Goal: Task Accomplishment & Management: Manage account settings

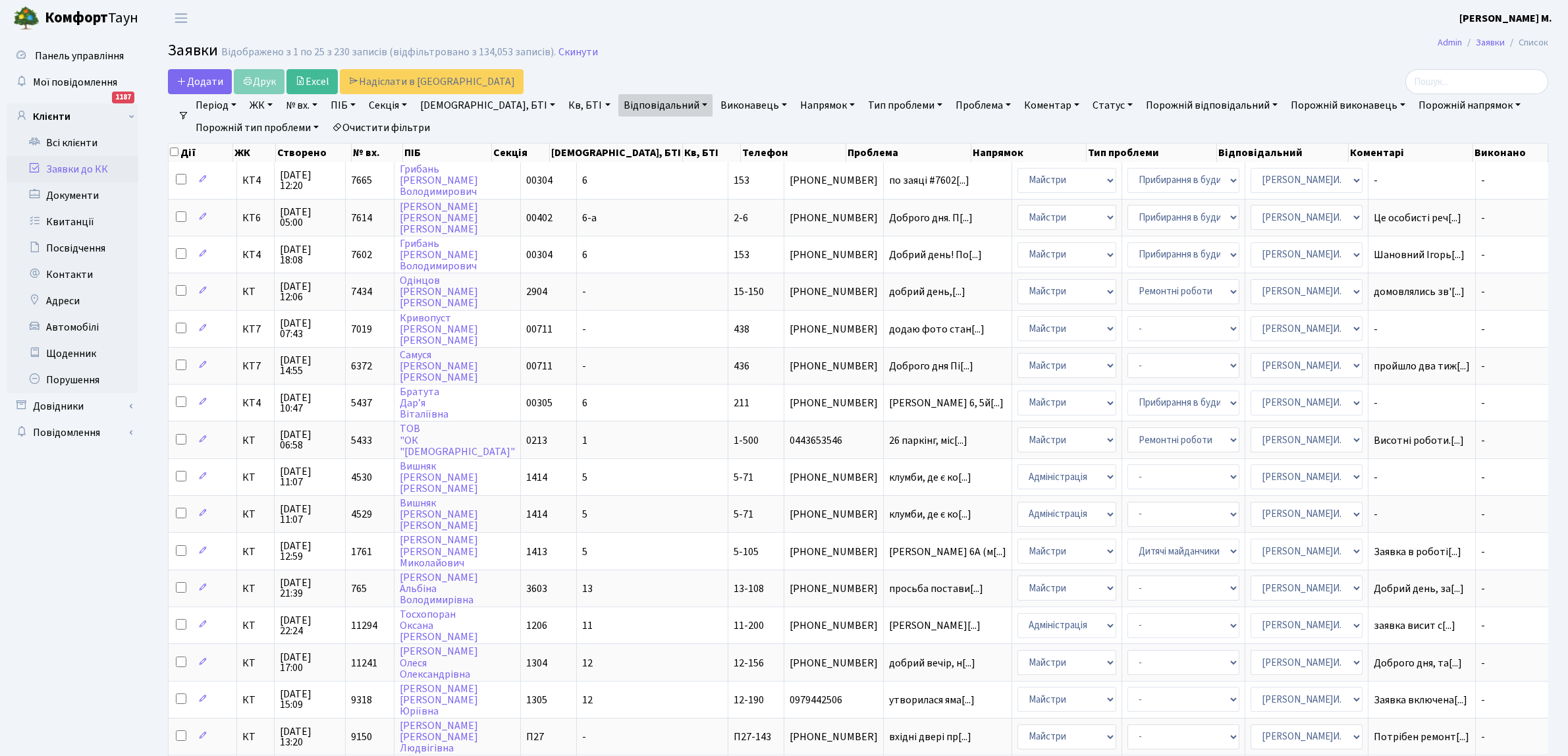
select select "25"
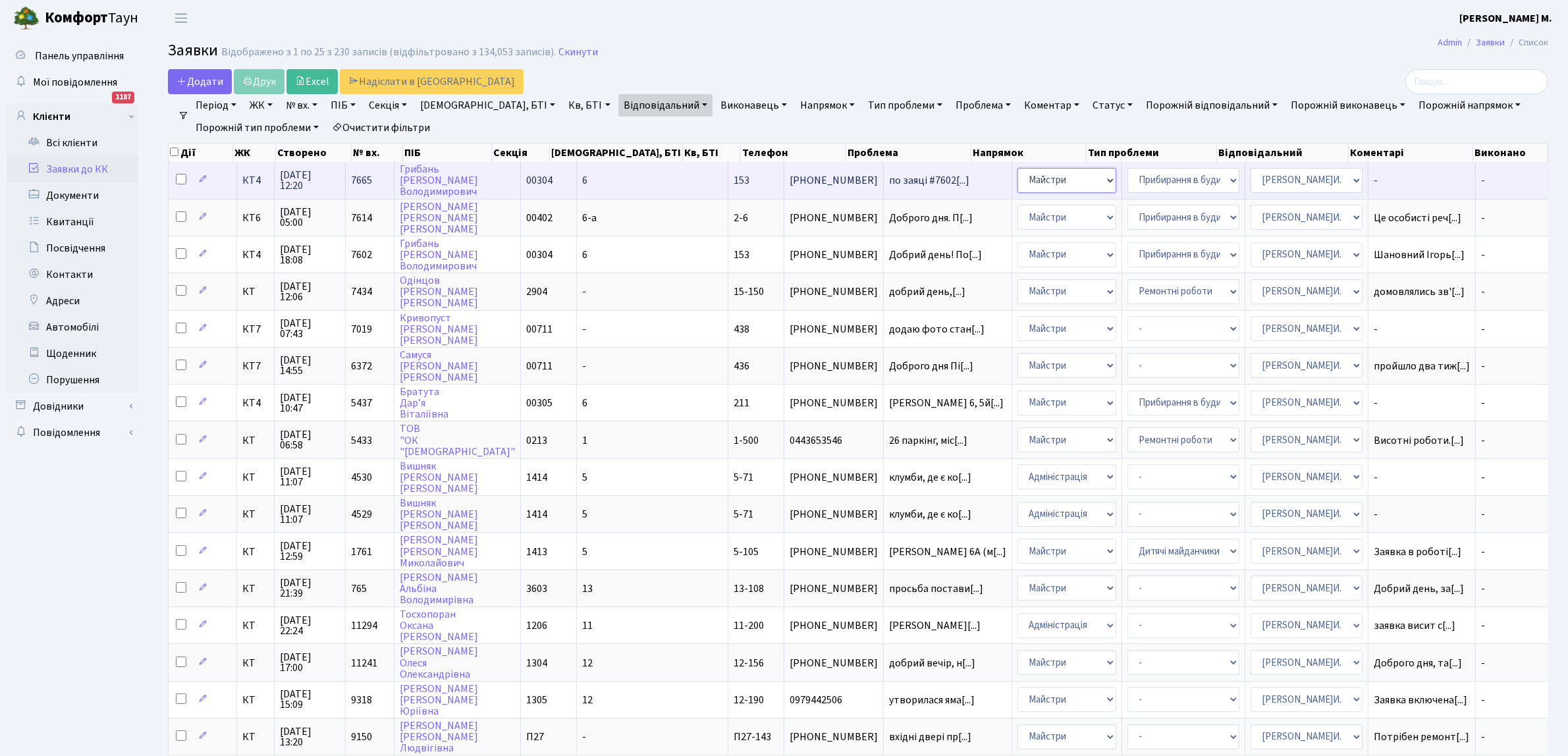
click at [1017, 182] on select "- Адміністрація Домофон, СКД Ліфт Майстри Сантехніка Економічний відділ Електри…" at bounding box center [1066, 181] width 99 height 25
click at [790, 177] on span "[PHONE_NUMBER]" at bounding box center [834, 180] width 88 height 10
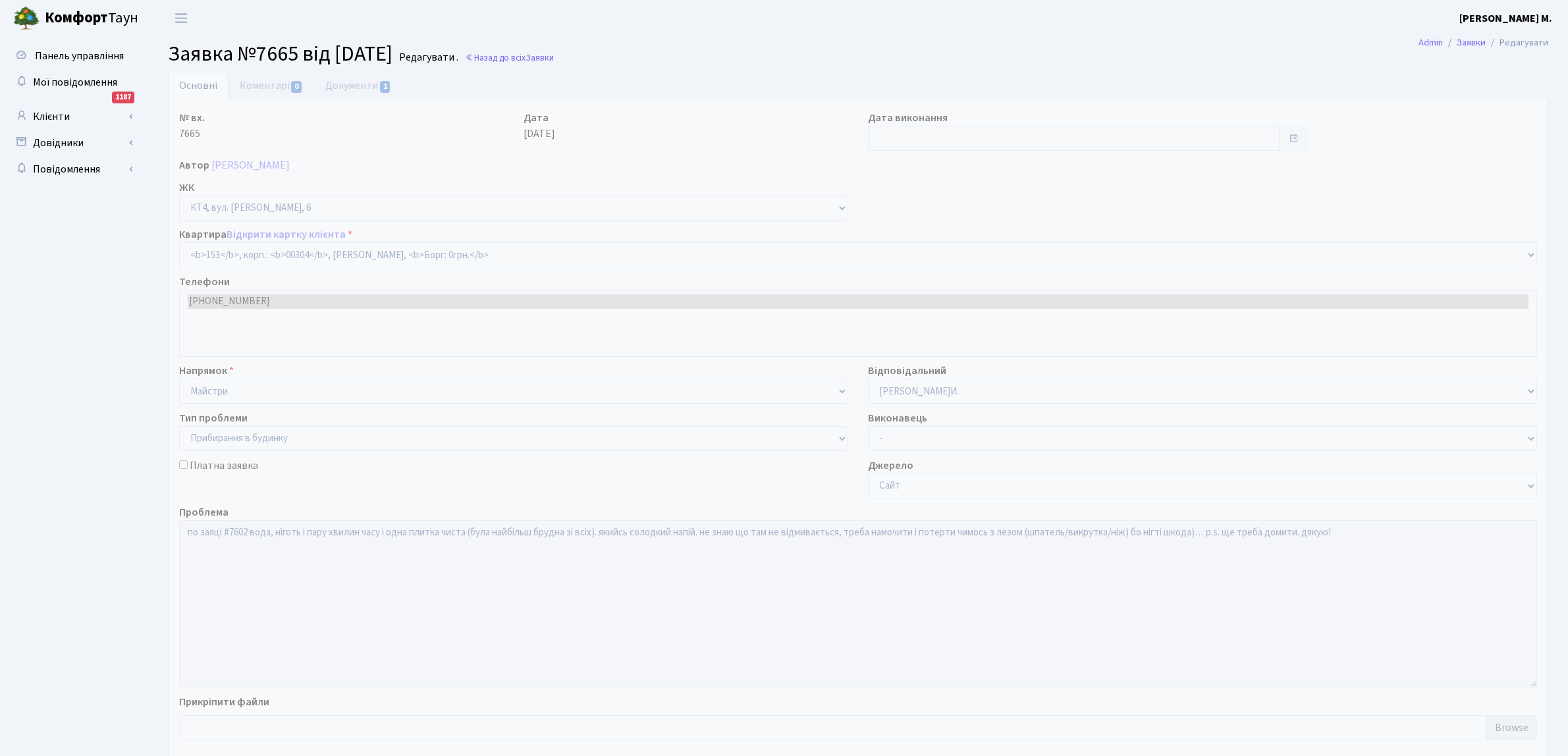
select select "16876"
select select "58"
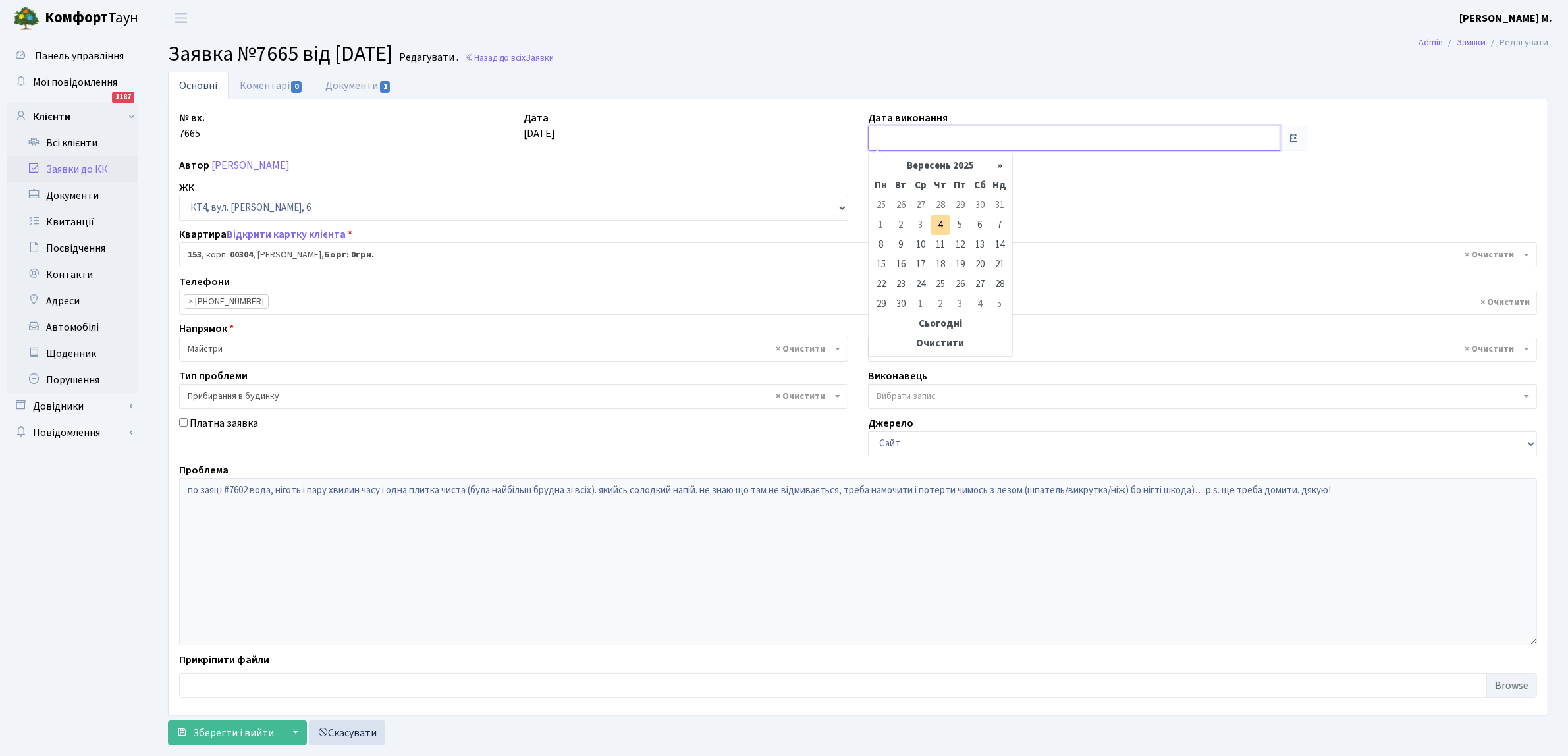
click at [893, 140] on input "text" at bounding box center [1074, 138] width 412 height 25
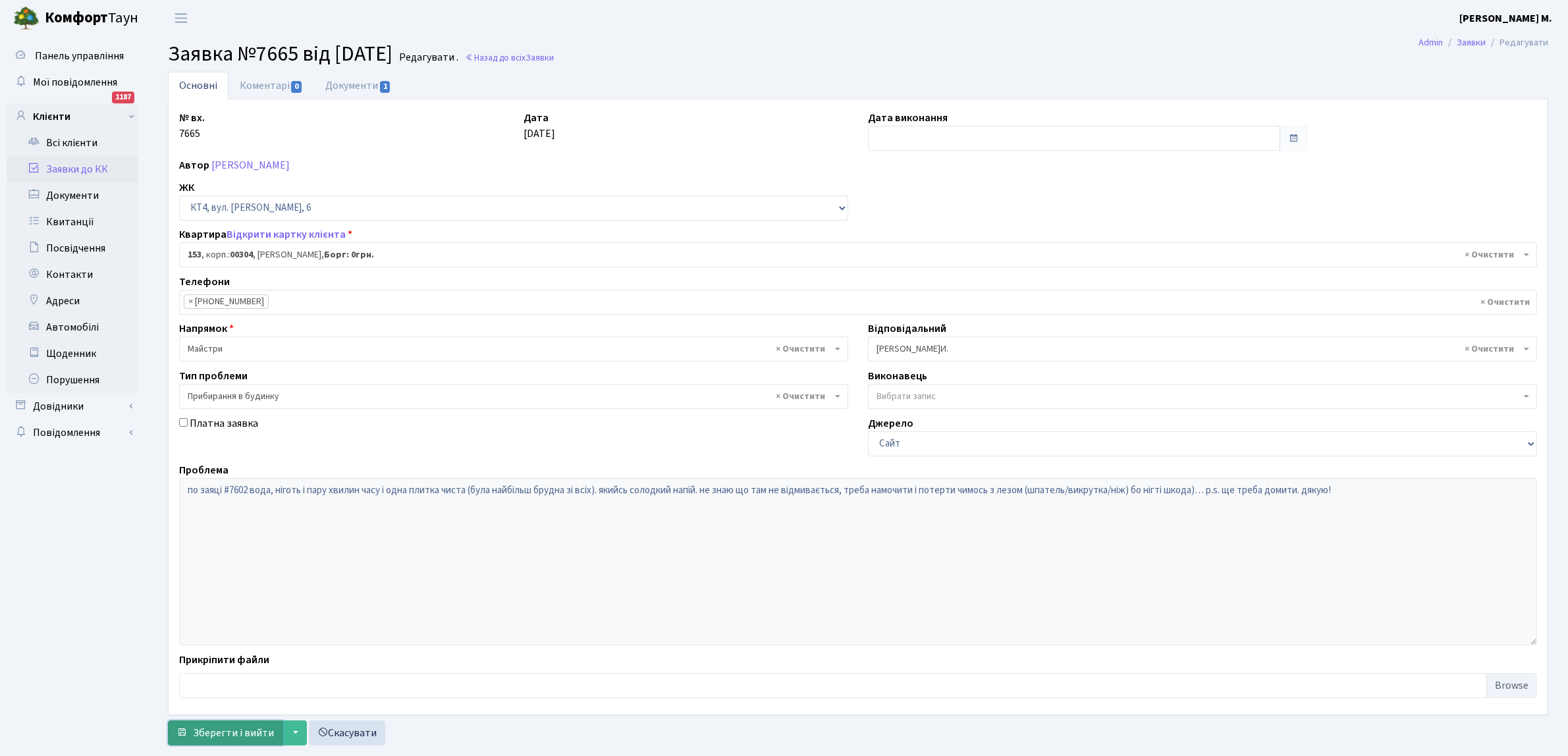
click at [237, 731] on span "Зберегти і вийти" at bounding box center [234, 733] width 81 height 14
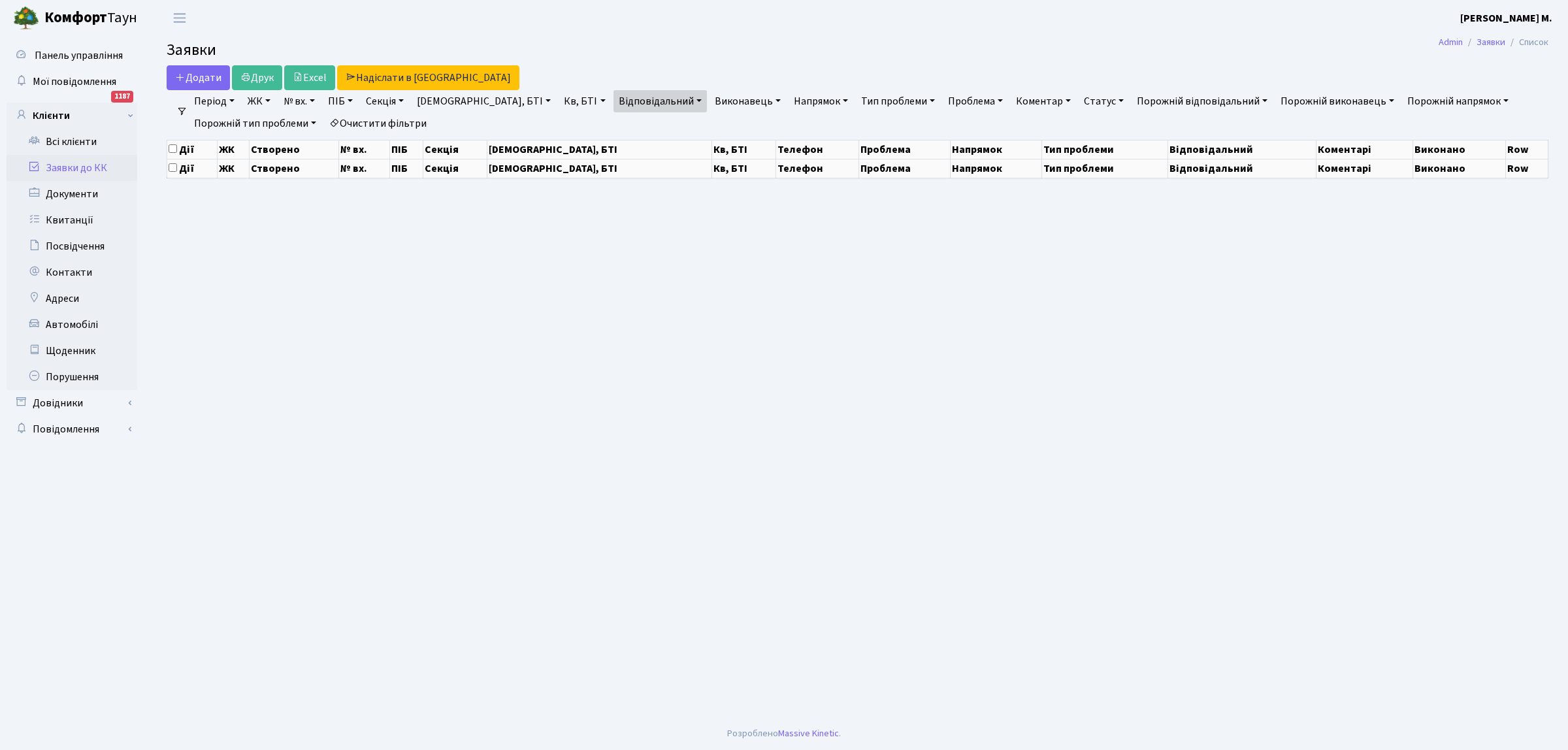
select select "25"
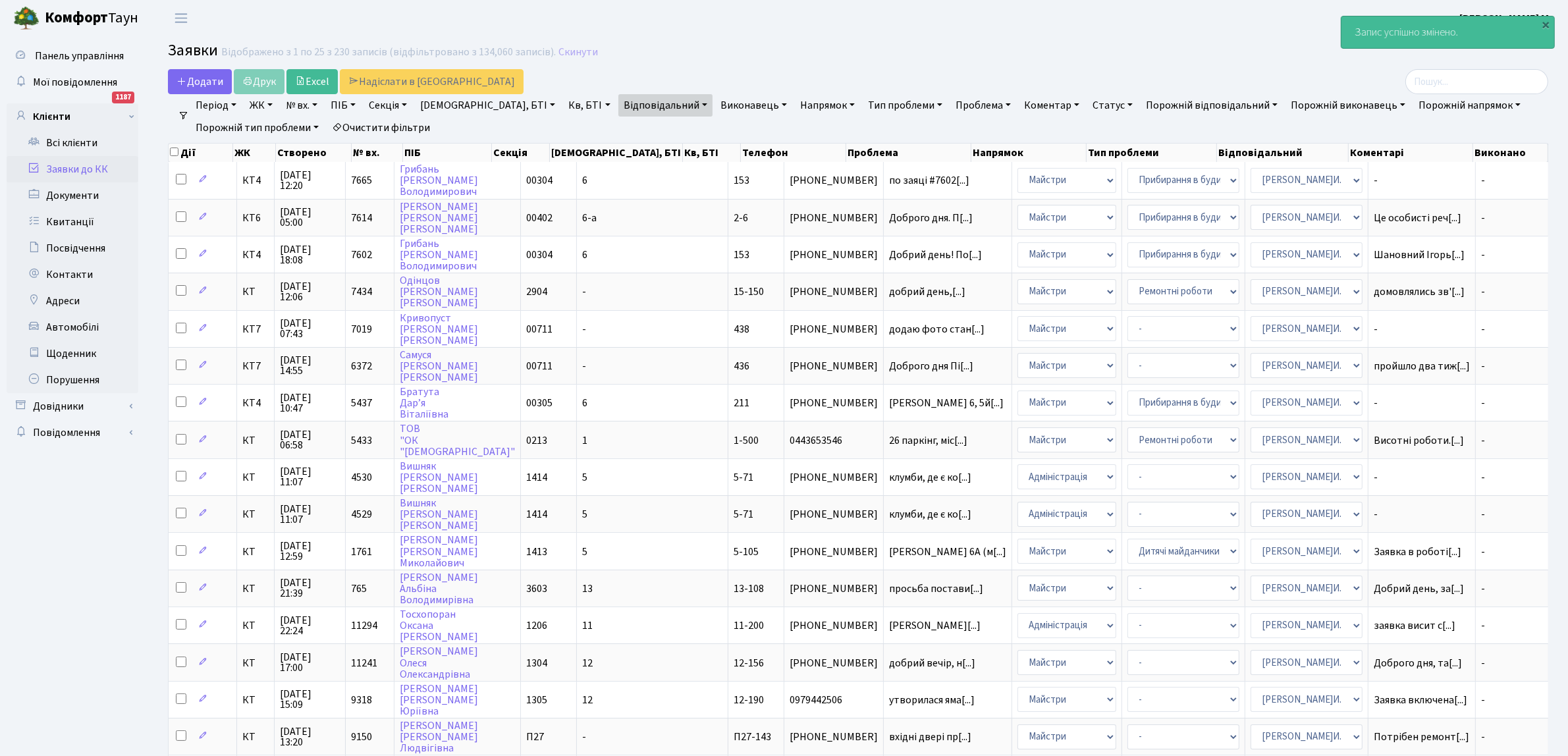
click at [80, 166] on link "Заявки до КК" at bounding box center [72, 169] width 132 height 26
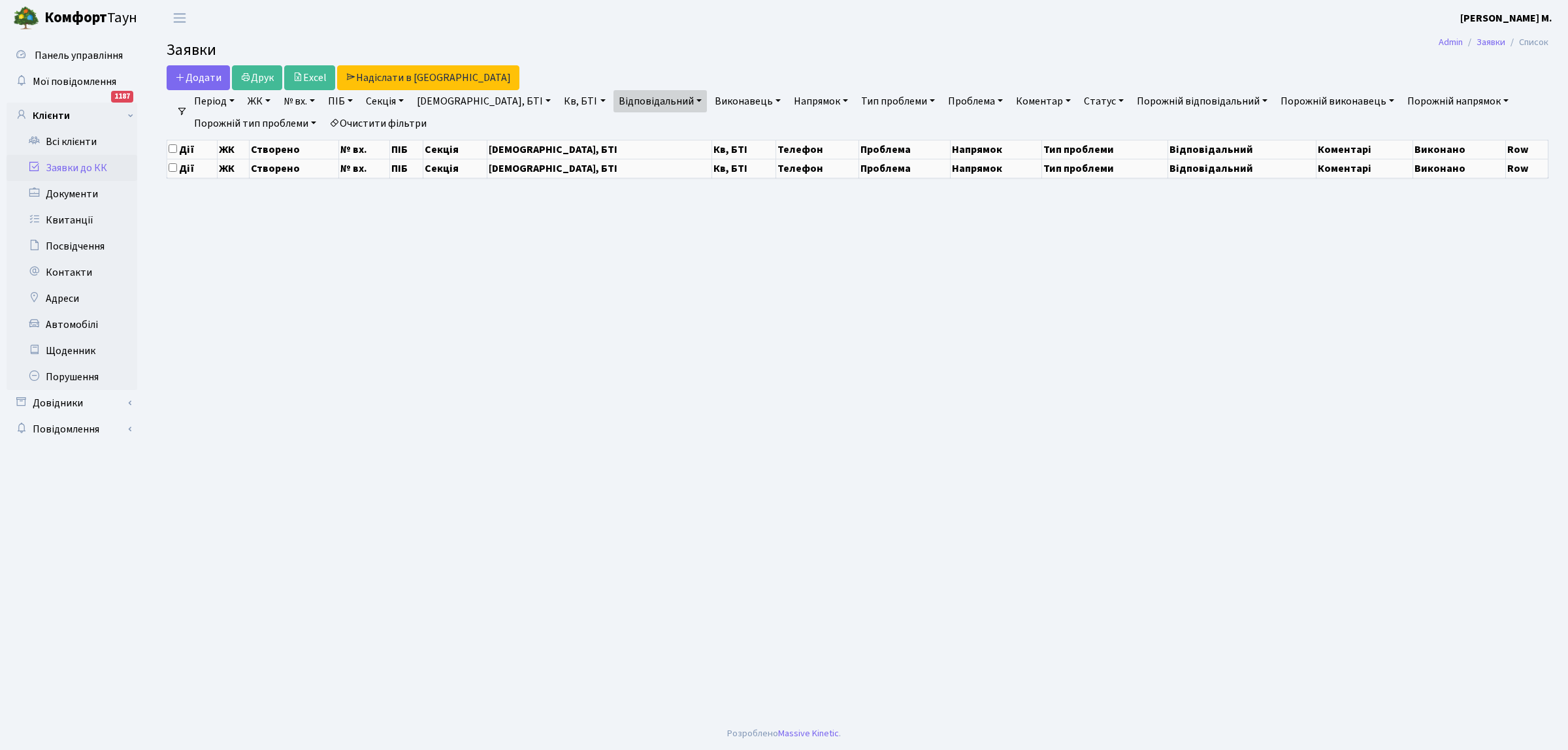
select select "25"
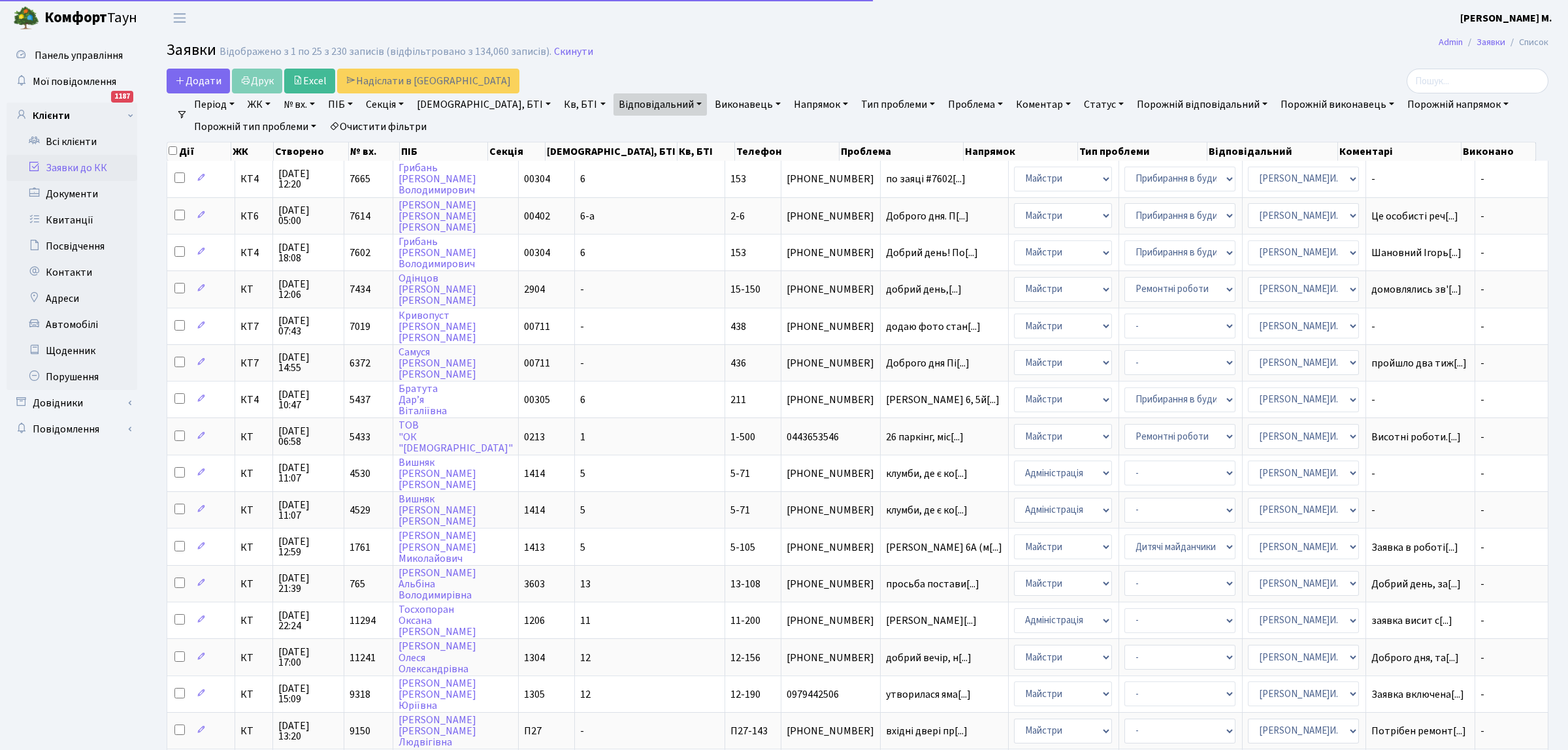
click at [100, 167] on link "Заявки до КК" at bounding box center [71, 168] width 131 height 26
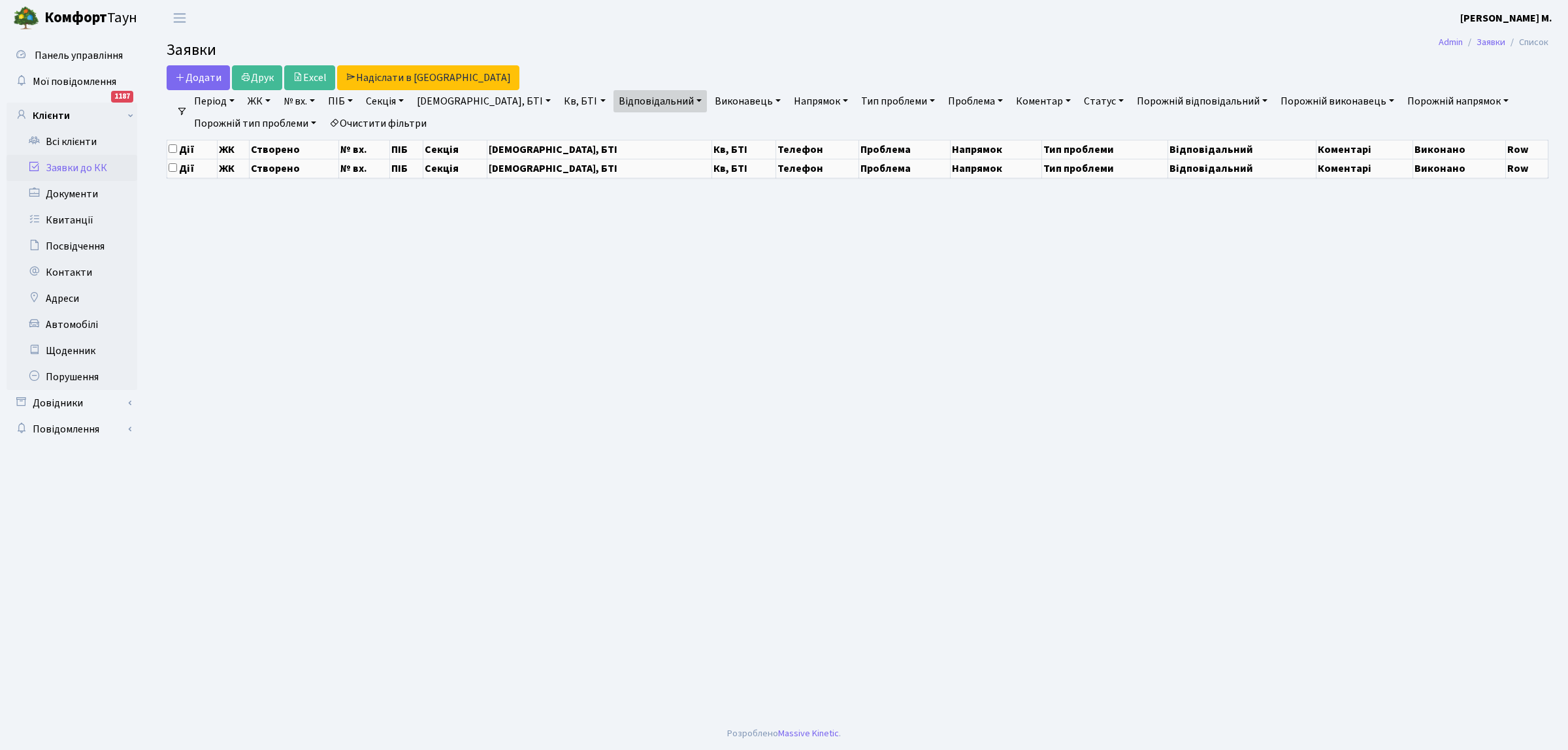
select select "25"
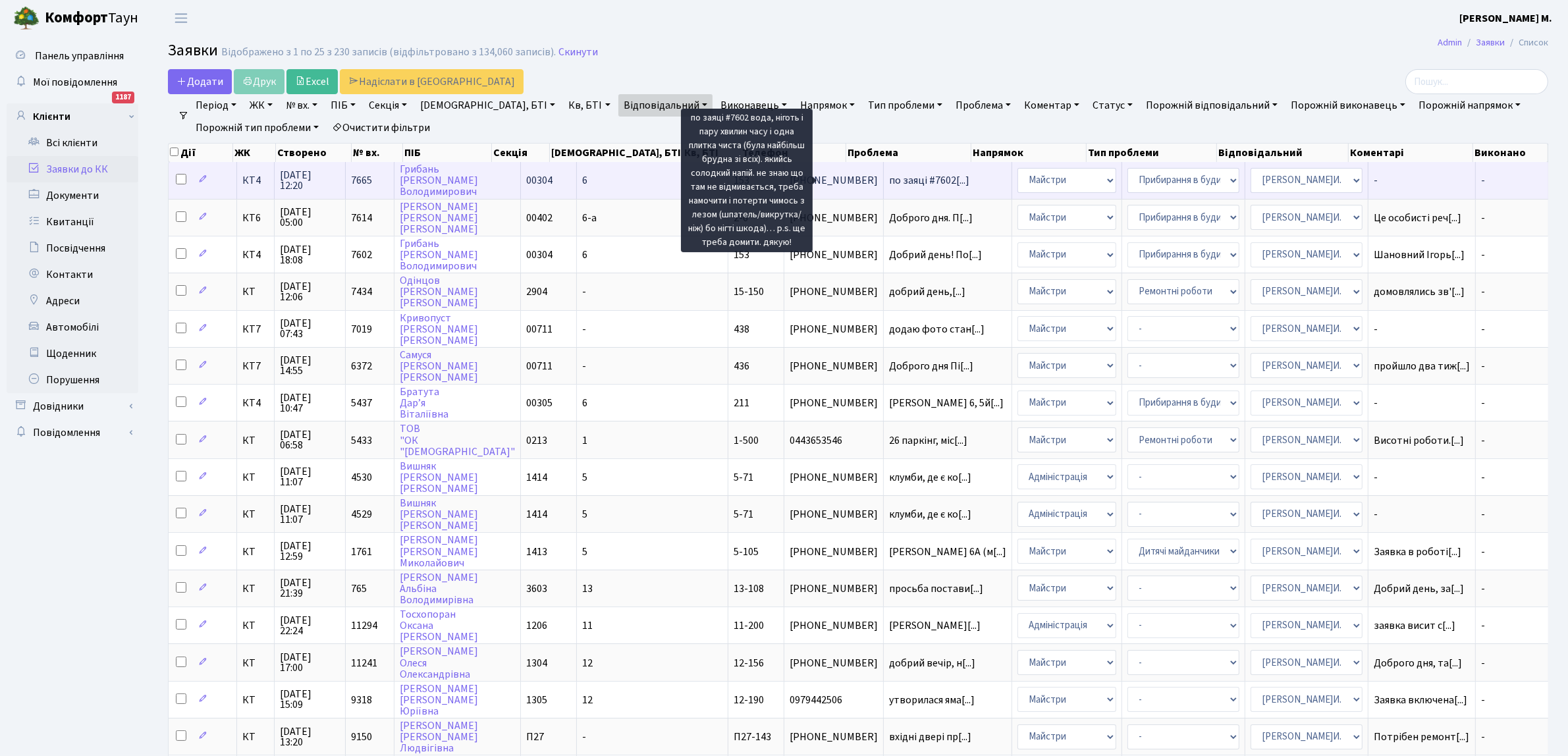
drag, startPoint x: 834, startPoint y: 179, endPoint x: 776, endPoint y: 185, distance: 58.3
click at [889, 182] on span "по заяці #7602[...]" at bounding box center [930, 181] width 80 height 14
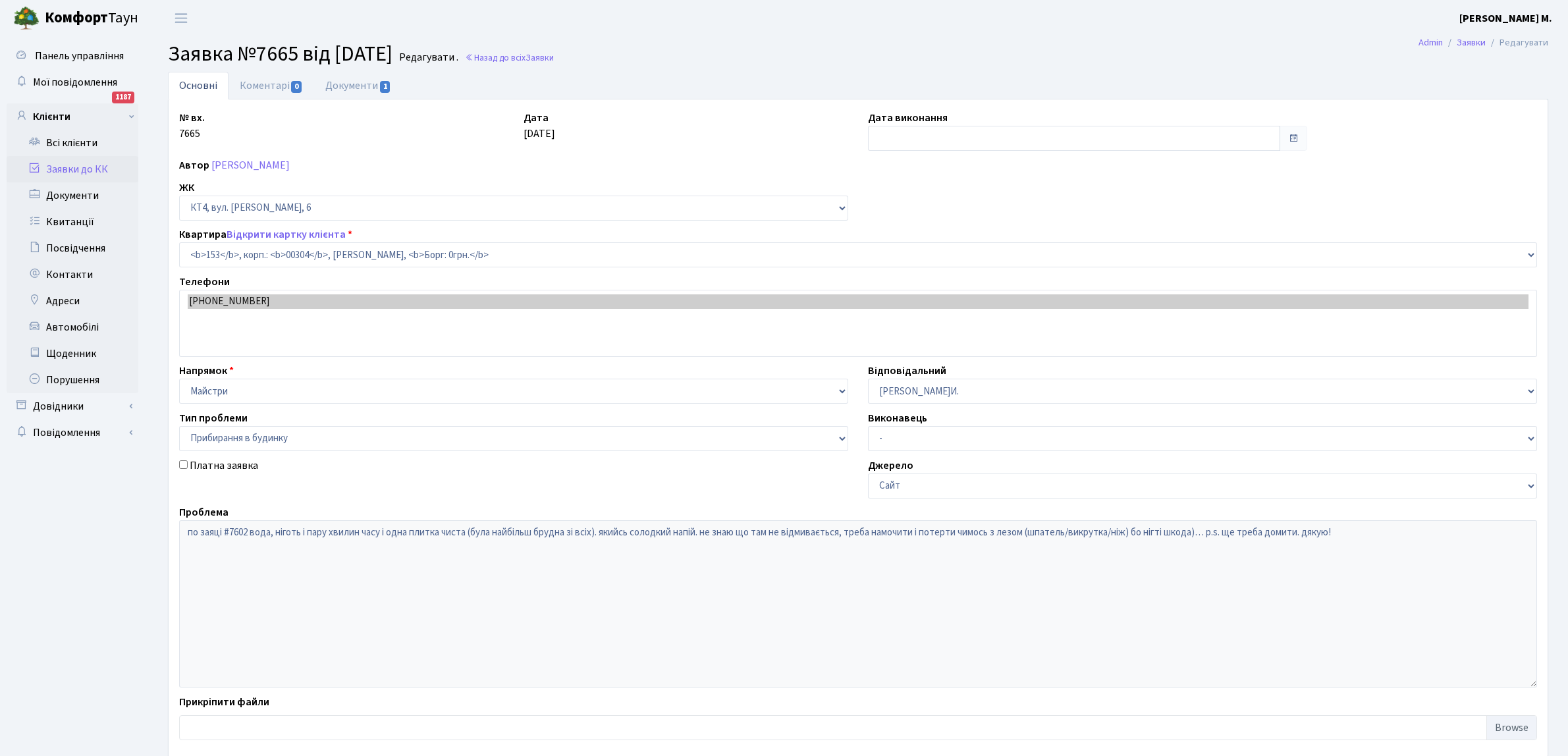
select select "16876"
select select "58"
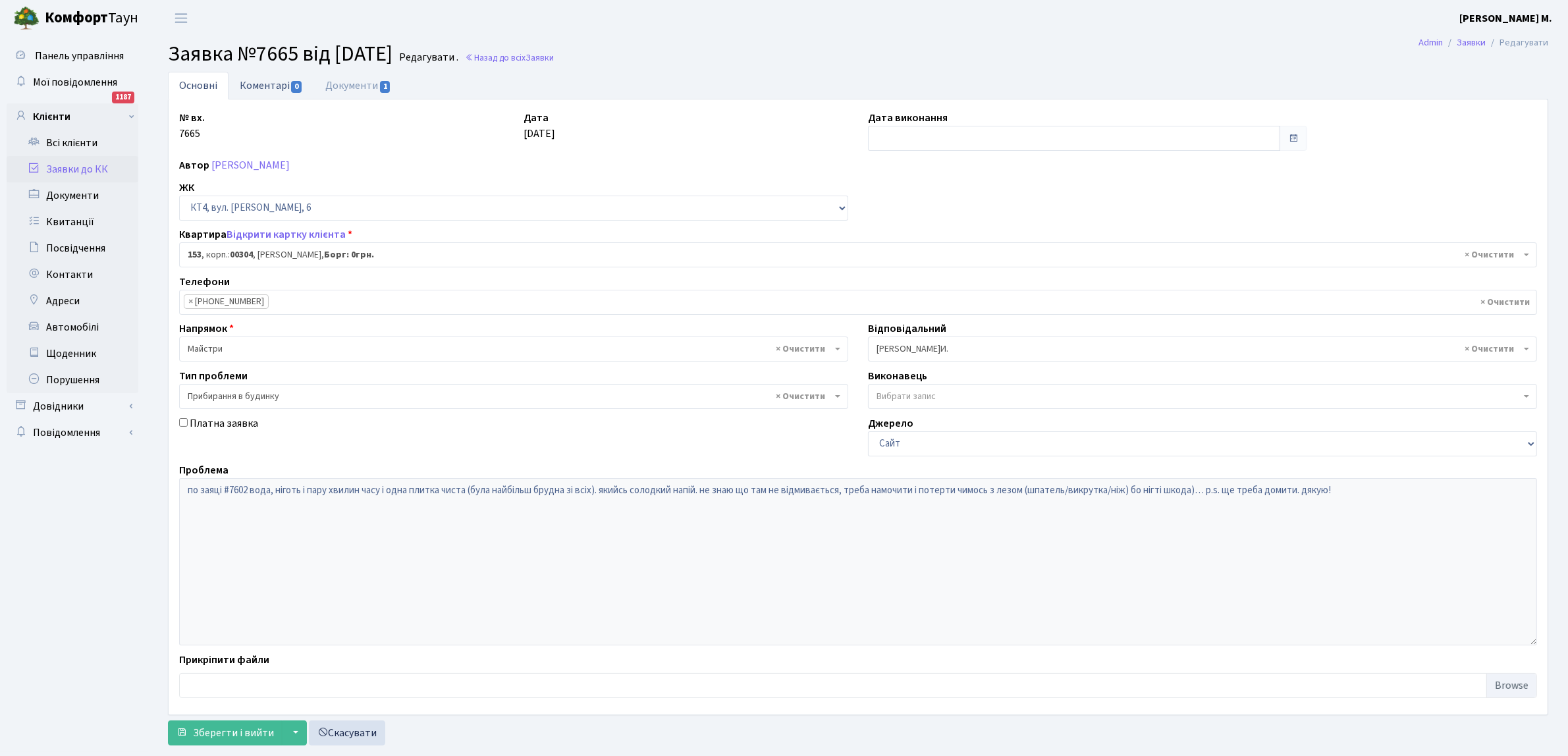
click at [259, 82] on link "Коментарі 0" at bounding box center [271, 85] width 85 height 27
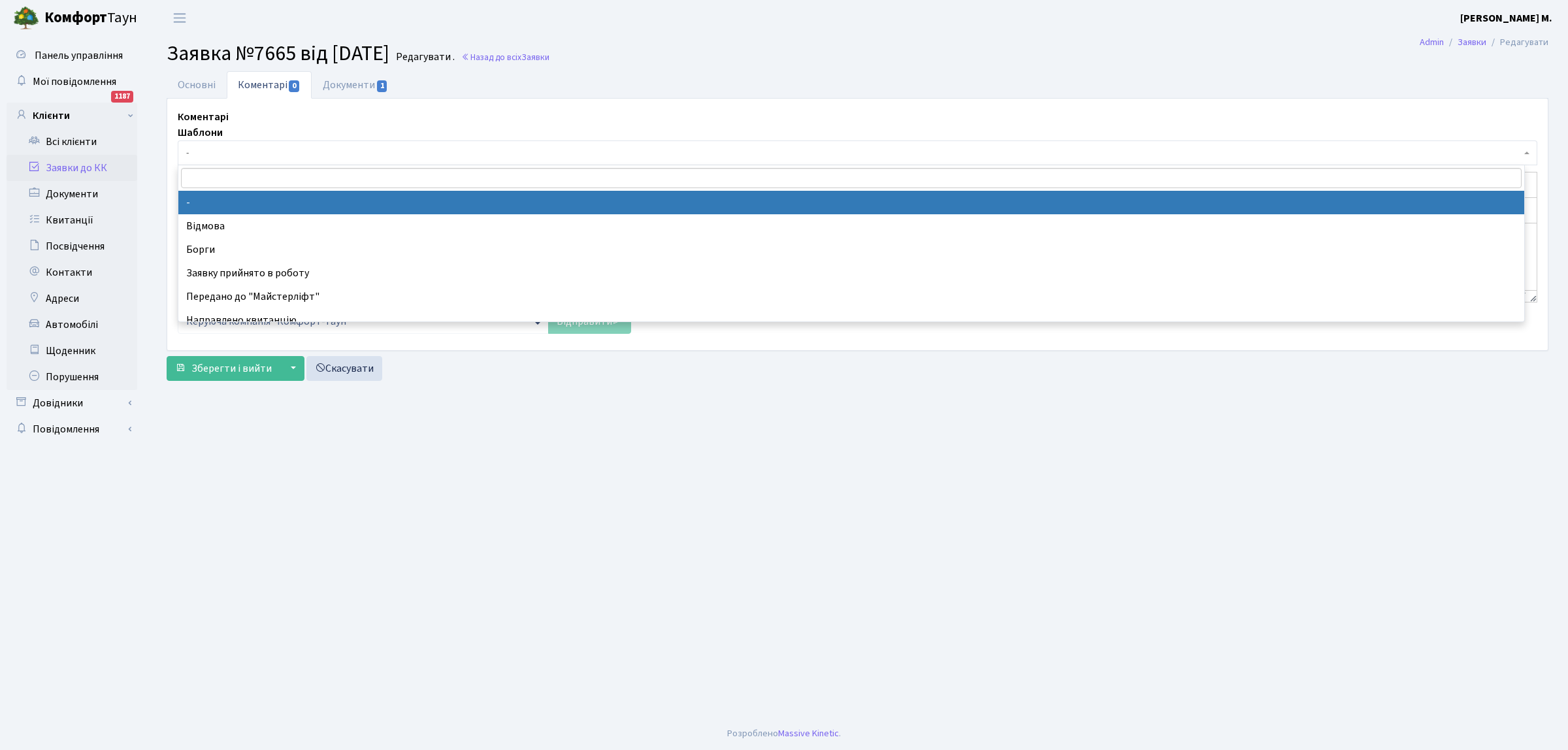
click at [279, 150] on span "-" at bounding box center [853, 153] width 1335 height 13
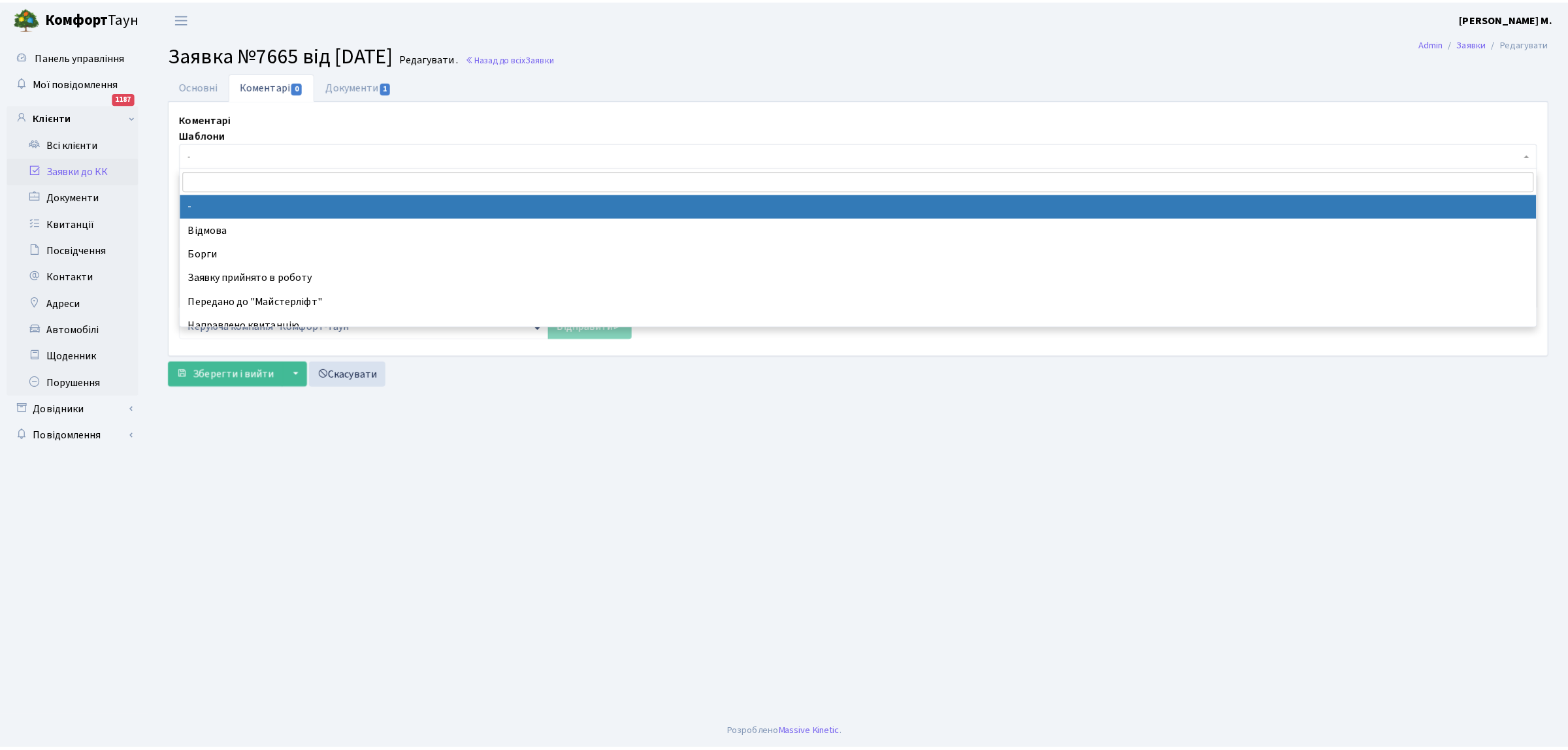
scroll to position [81, 0]
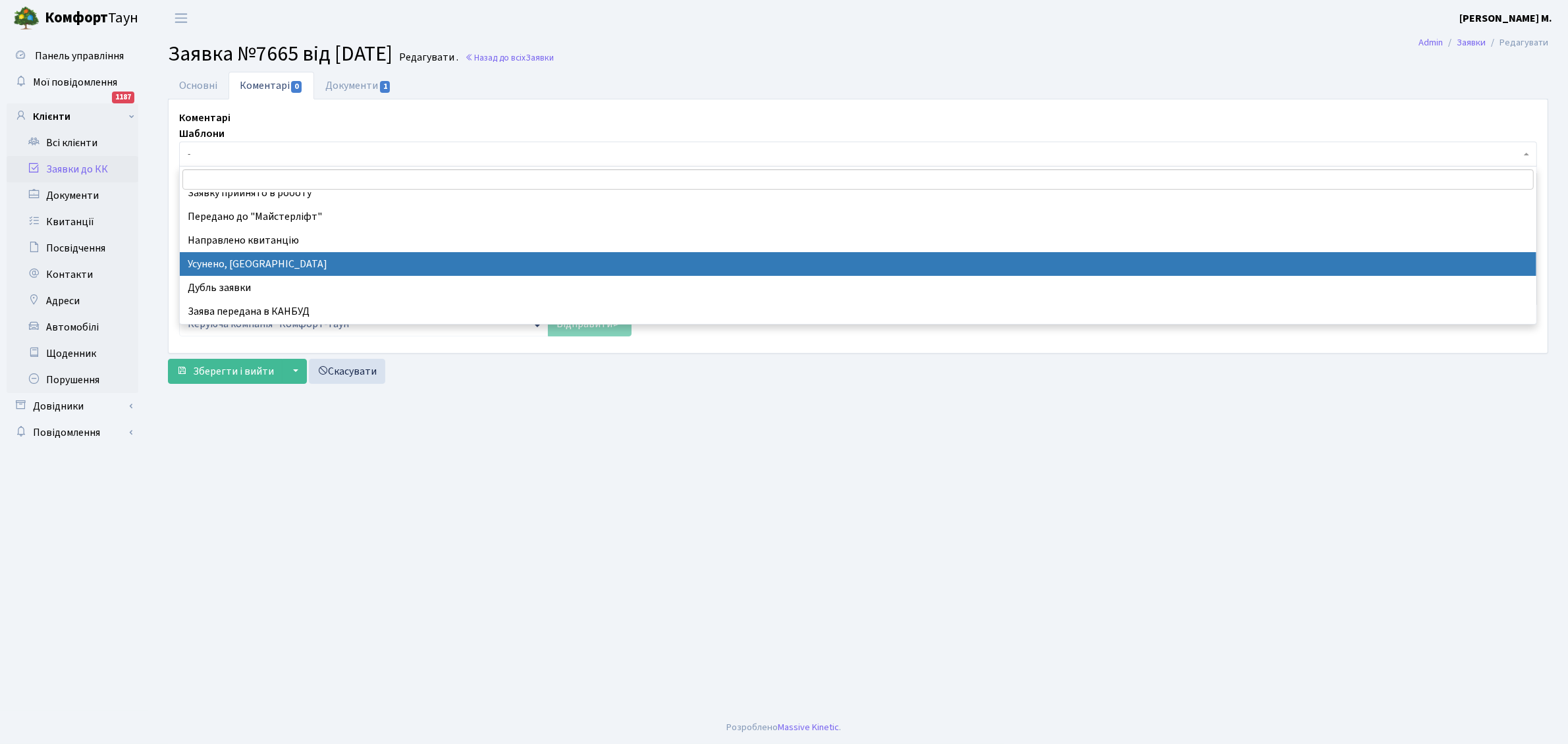
select select "15"
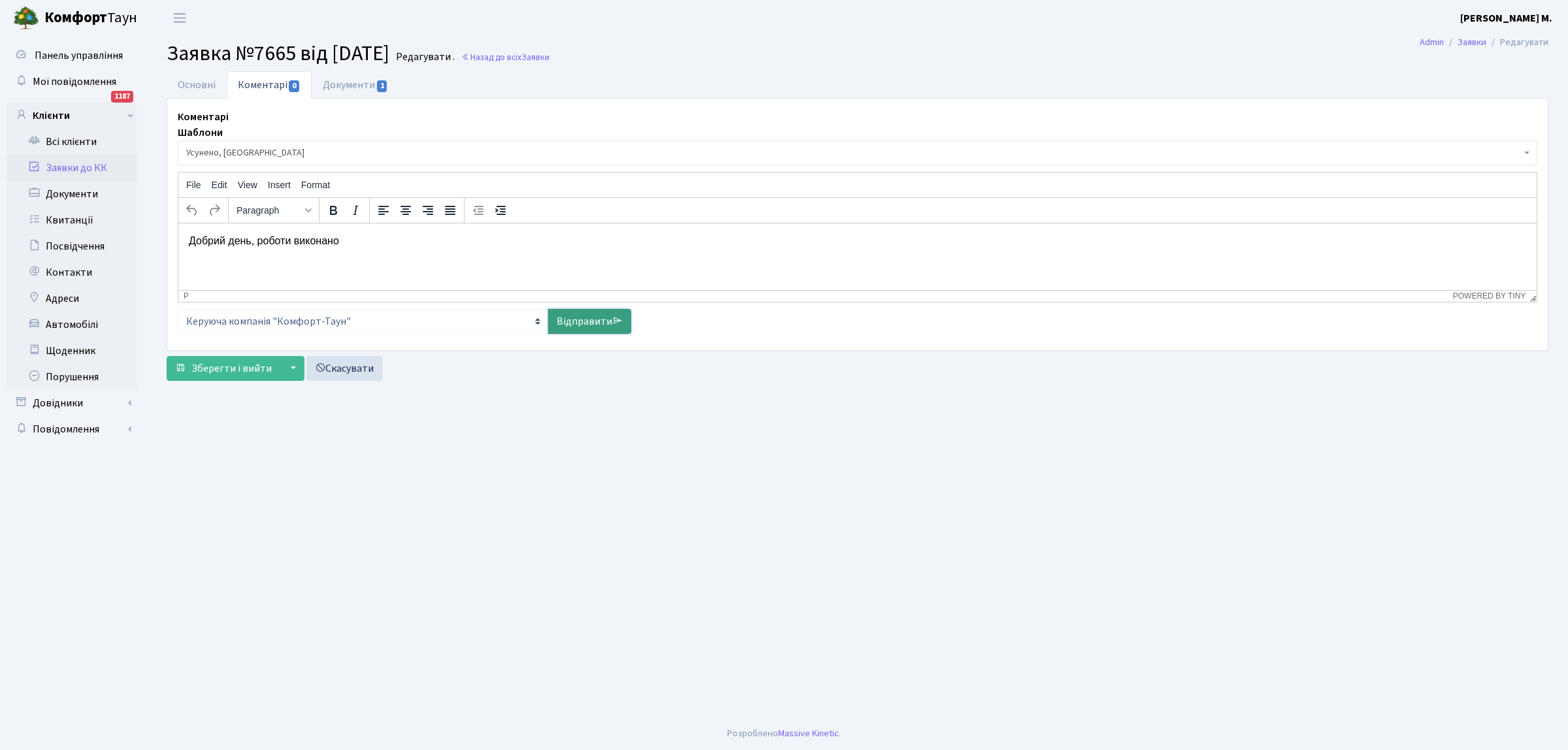
click at [565, 318] on link "Відправити" at bounding box center [589, 322] width 83 height 25
select select
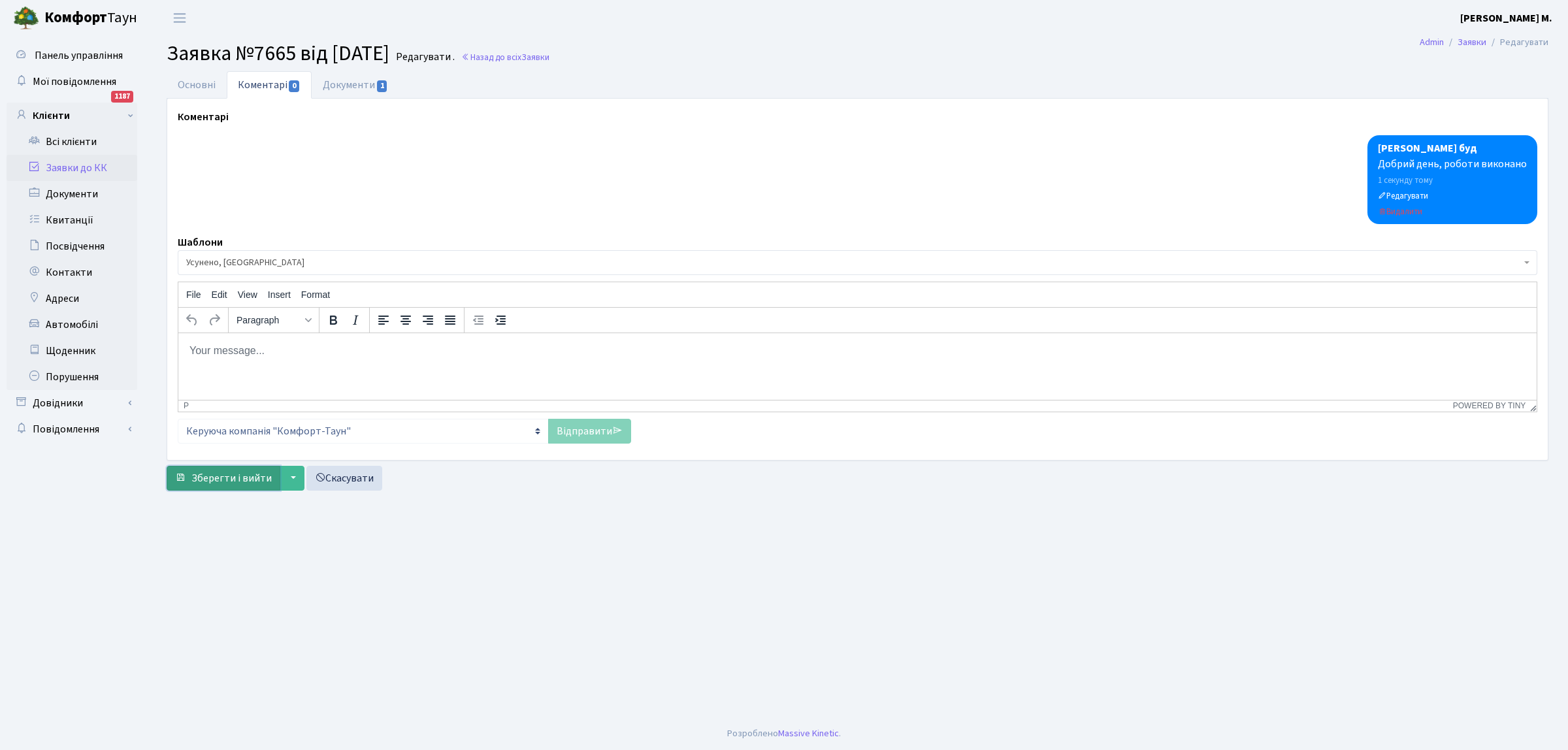
click at [251, 472] on span "Зберегти і вийти" at bounding box center [232, 478] width 81 height 14
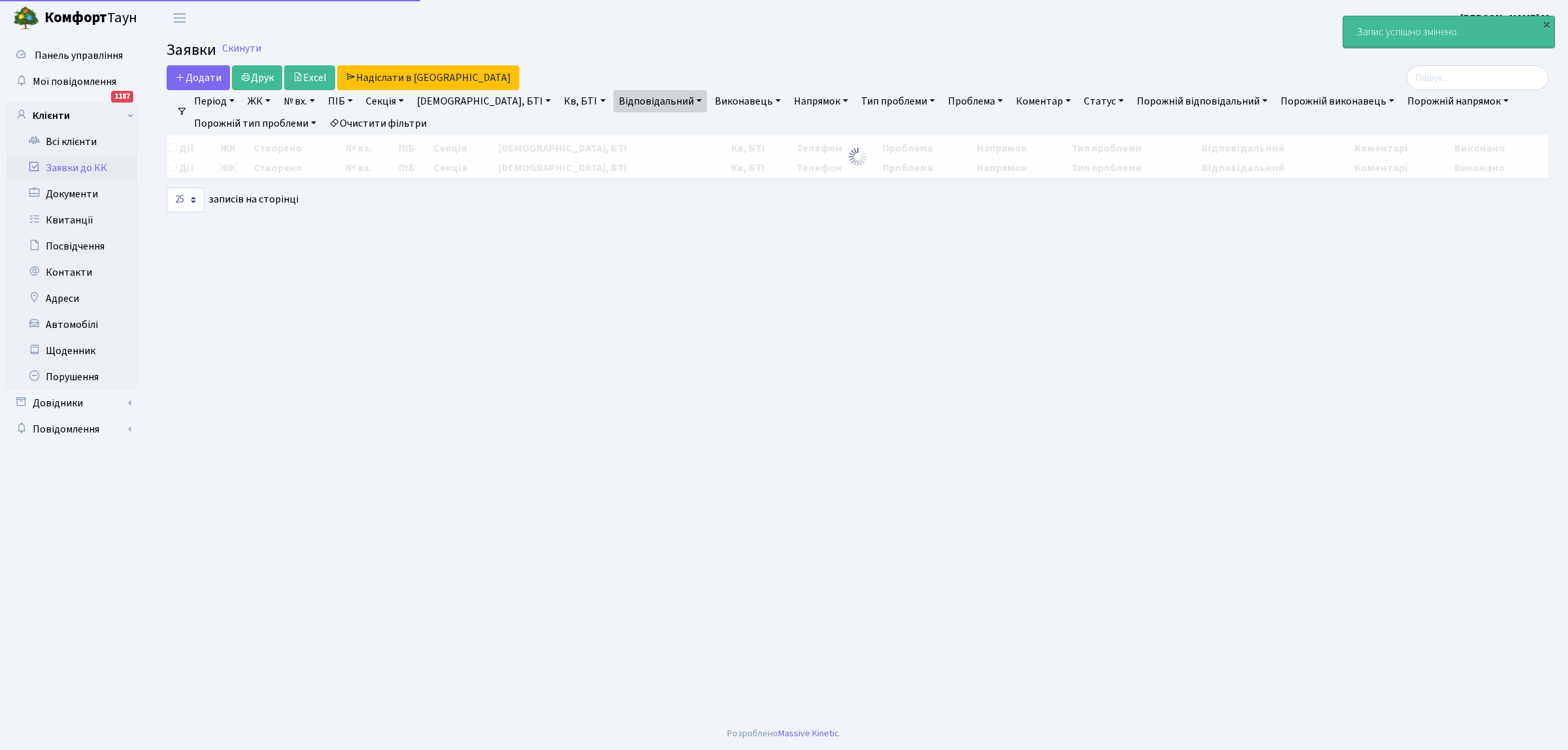
select select "25"
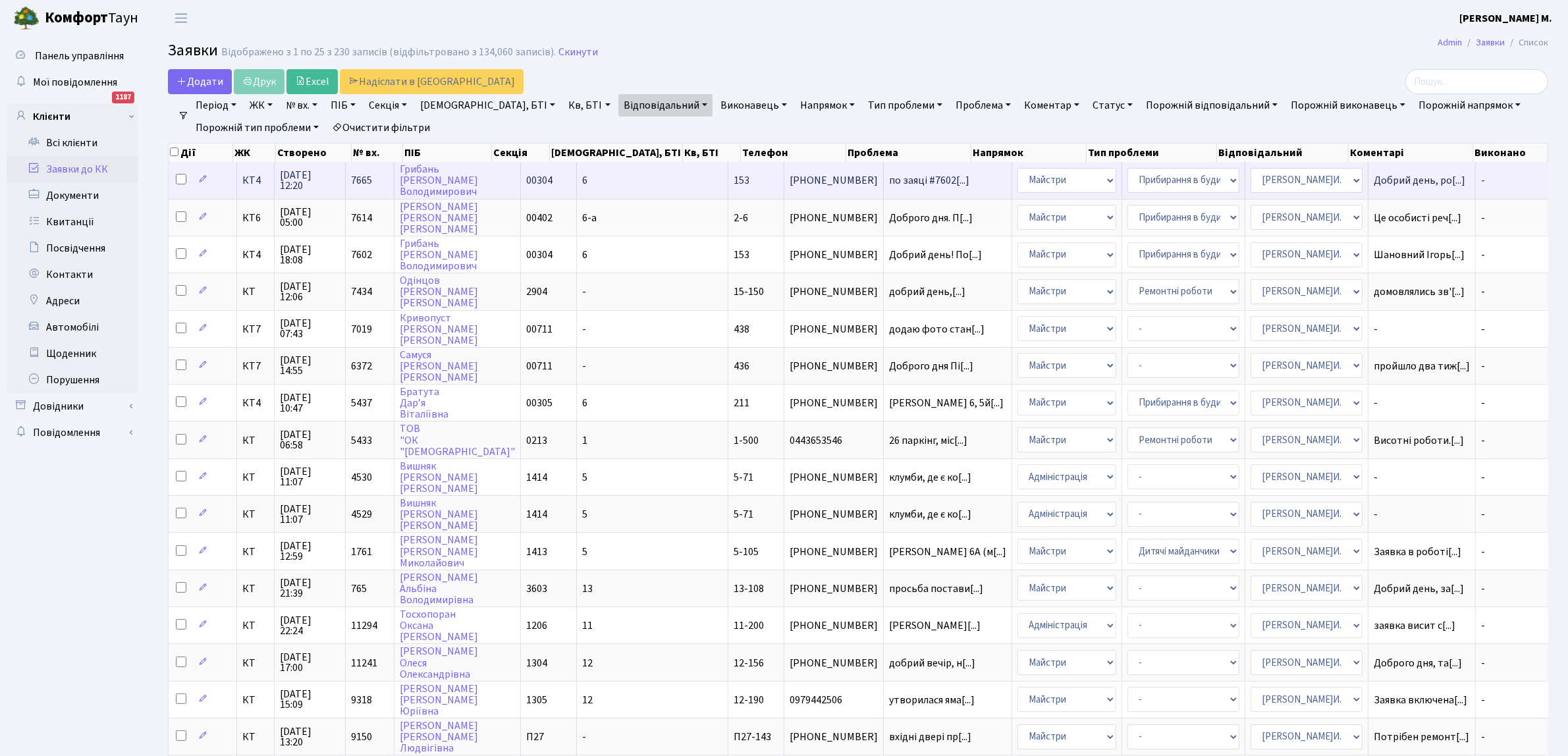
click at [734, 182] on span "153" at bounding box center [742, 181] width 16 height 14
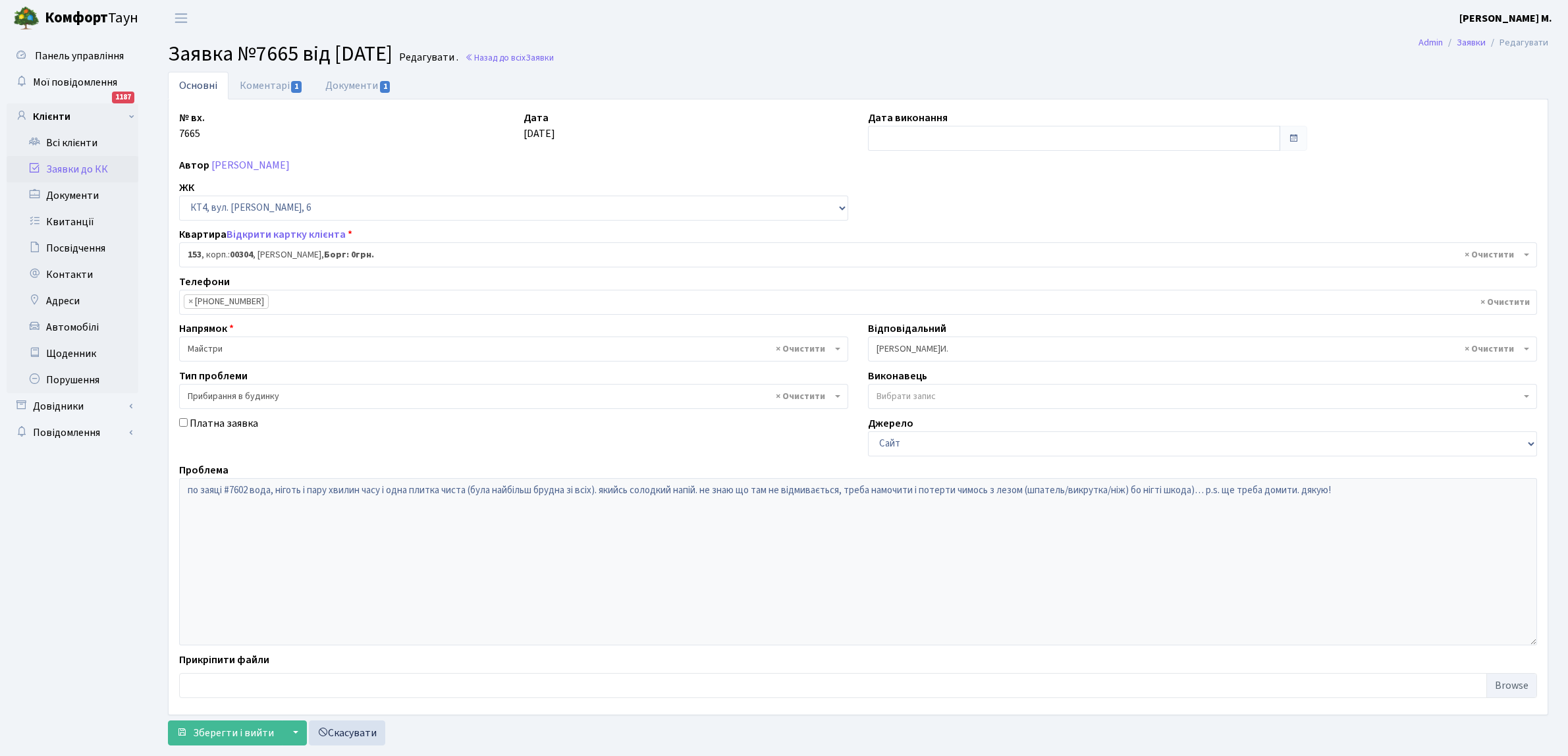
select select "16876"
select select "58"
click at [886, 136] on input "text" at bounding box center [1074, 138] width 412 height 25
click at [940, 224] on td "4" at bounding box center [940, 225] width 20 height 20
type input "[DATE]"
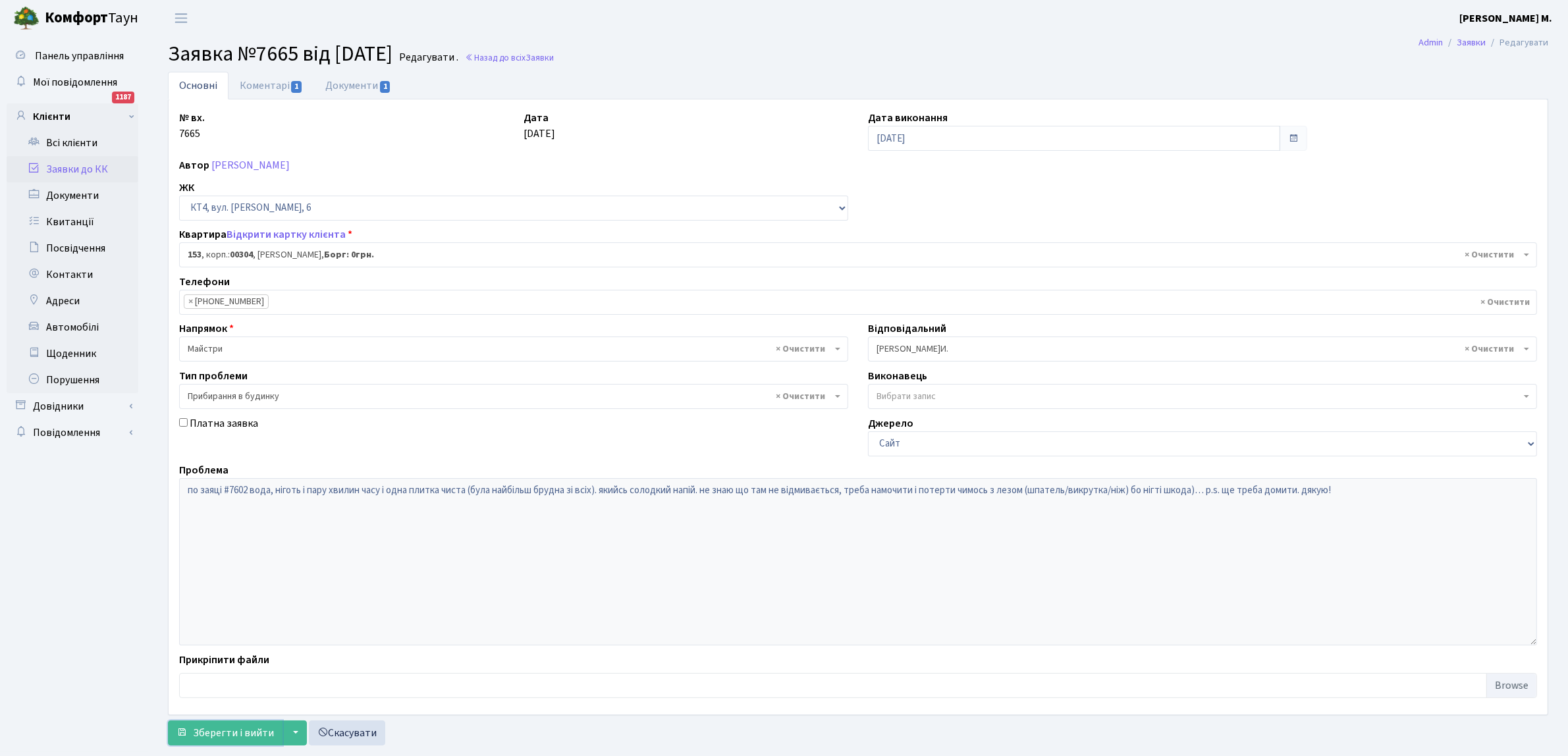
drag, startPoint x: 203, startPoint y: 735, endPoint x: 257, endPoint y: 650, distance: 100.7
click at [203, 731] on span "Зберегти і вийти" at bounding box center [234, 733] width 81 height 14
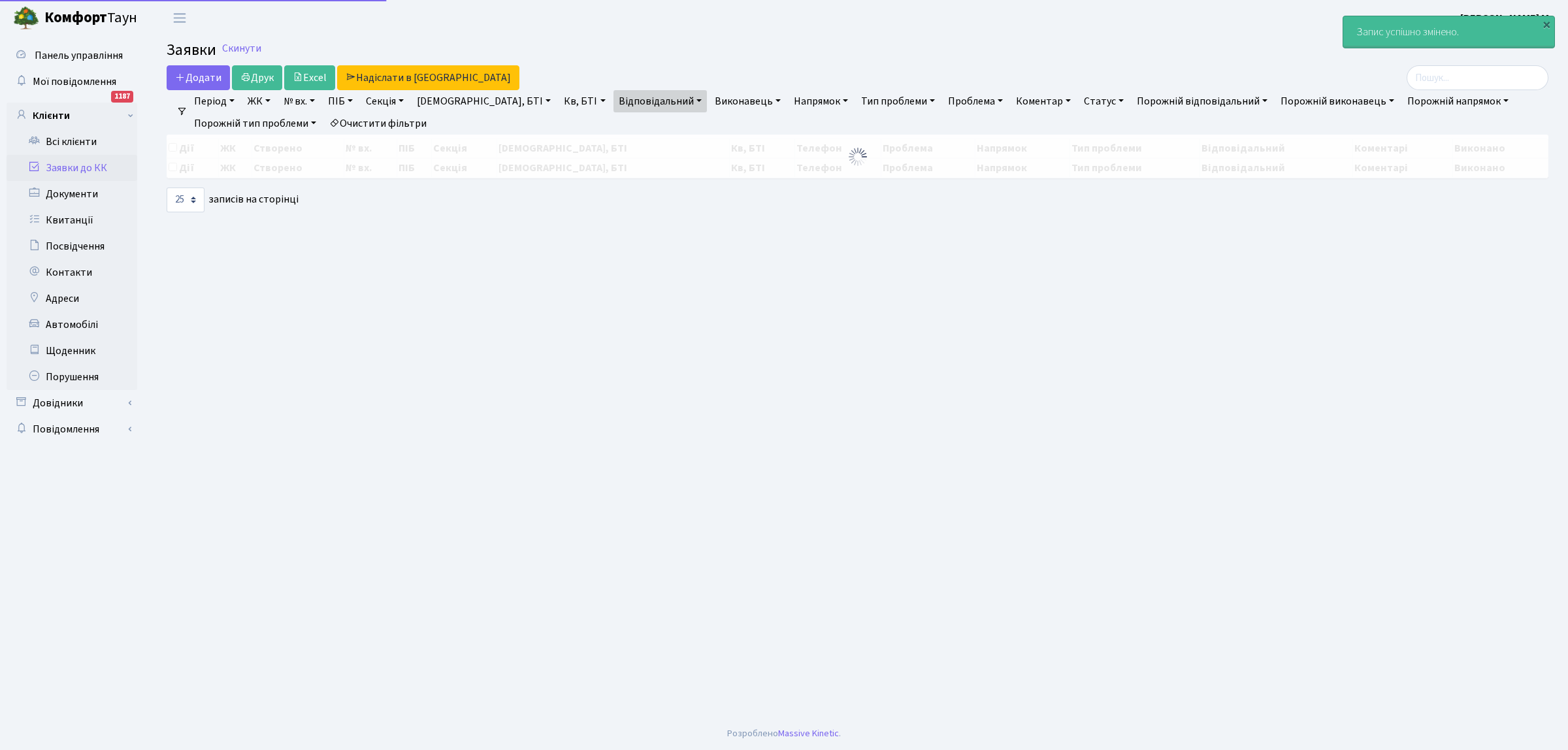
select select "25"
